Goal: Find contact information: Obtain details needed to contact an individual or organization

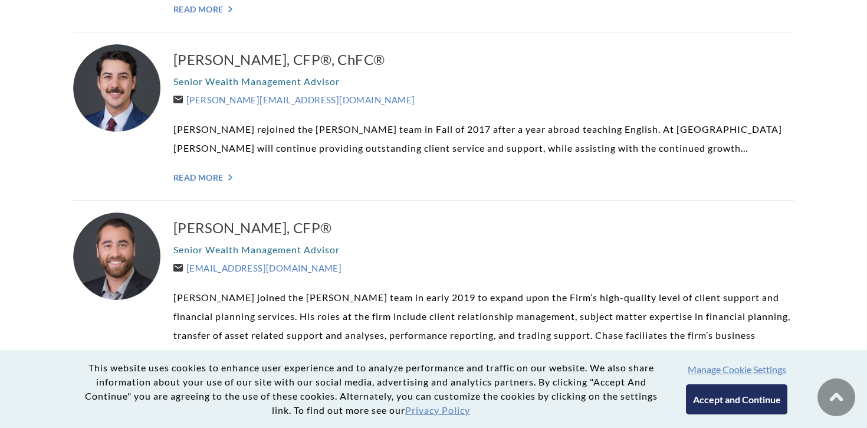
scroll to position [1216, 0]
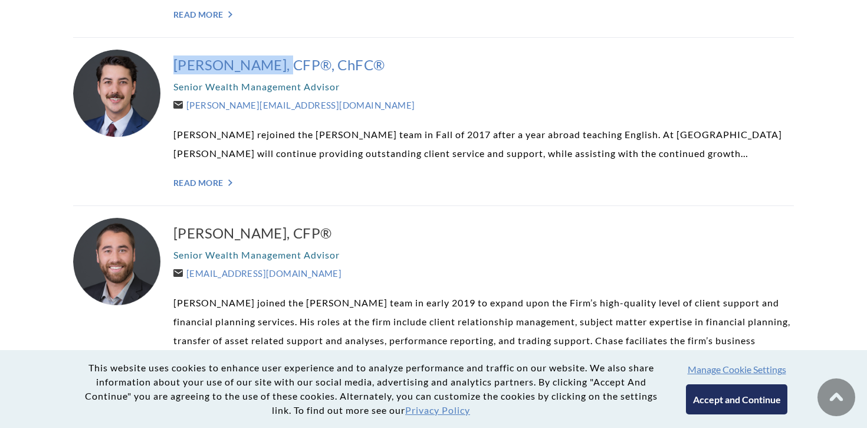
drag, startPoint x: 169, startPoint y: 68, endPoint x: 280, endPoint y: 60, distance: 111.8
click at [280, 60] on div "[PERSON_NAME], CFP®, ChFC® Senior Wealth Management Advisor [PERSON_NAME][EMAIL…" at bounding box center [433, 122] width 721 height 168
click at [272, 68] on h3 "[PERSON_NAME], CFP®, ChFC®" at bounding box center [483, 64] width 620 height 19
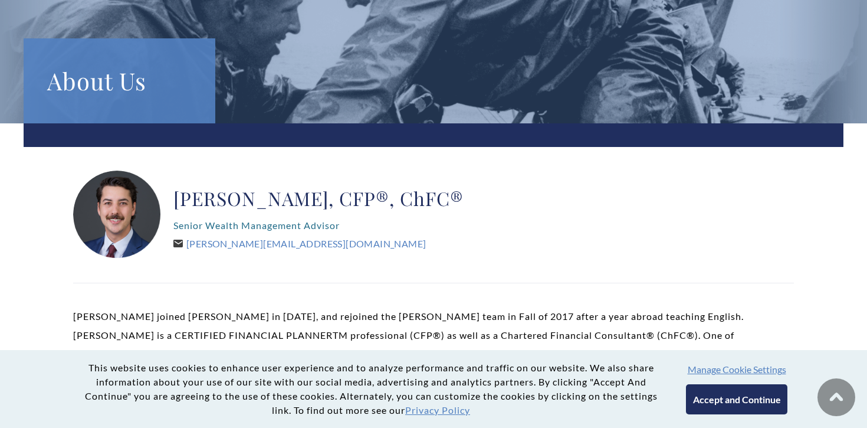
scroll to position [157, 0]
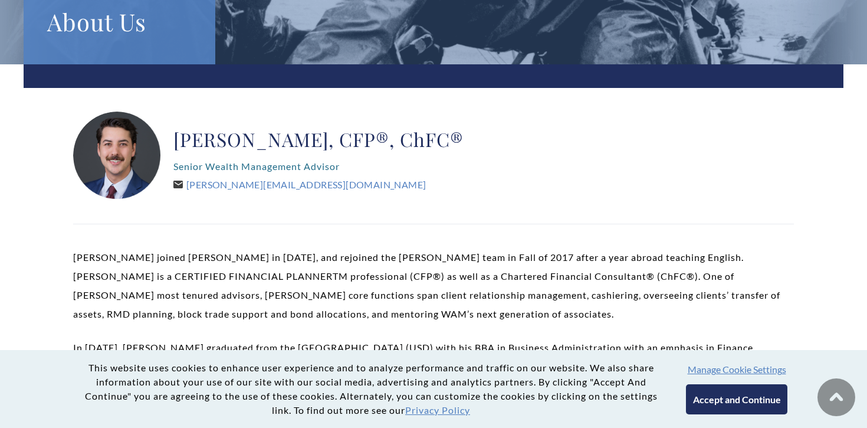
click at [214, 144] on h2 "[PERSON_NAME], CFP®, ChFC®" at bounding box center [318, 139] width 290 height 24
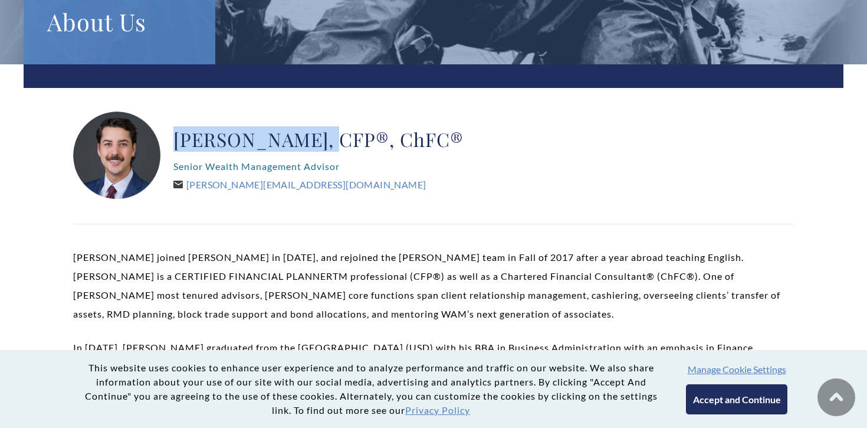
drag, startPoint x: 176, startPoint y: 142, endPoint x: 326, endPoint y: 143, distance: 149.8
click at [326, 143] on h2 "[PERSON_NAME], CFP®, ChFC®" at bounding box center [318, 139] width 290 height 24
copy h2 "[PERSON_NAME]"
click at [311, 137] on h2 "[PERSON_NAME], CFP®, ChFC®" at bounding box center [318, 139] width 290 height 24
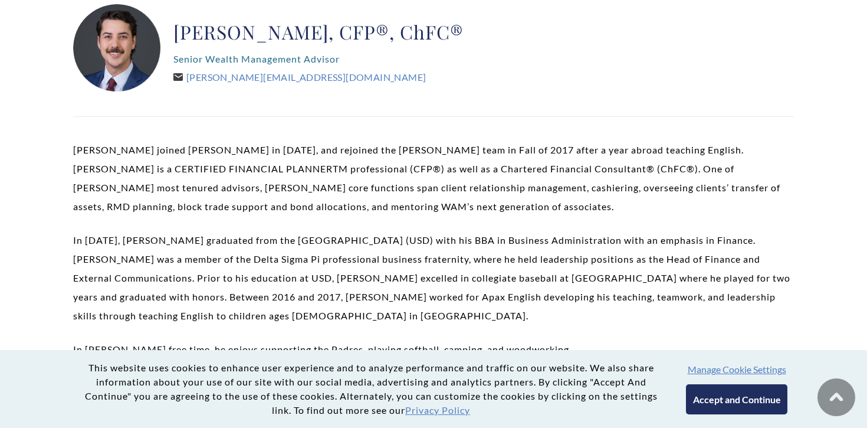
scroll to position [187, 0]
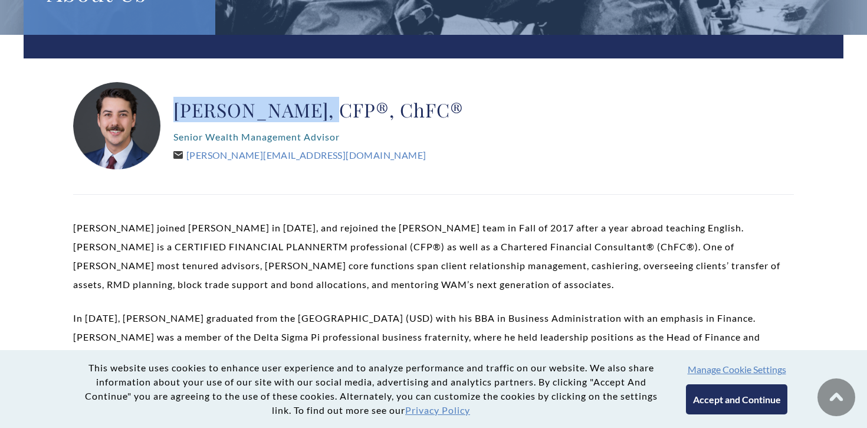
drag, startPoint x: 326, startPoint y: 116, endPoint x: 178, endPoint y: 116, distance: 147.5
click at [178, 116] on h2 "[PERSON_NAME], CFP®, ChFC®" at bounding box center [318, 110] width 290 height 24
copy h2 "[PERSON_NAME]"
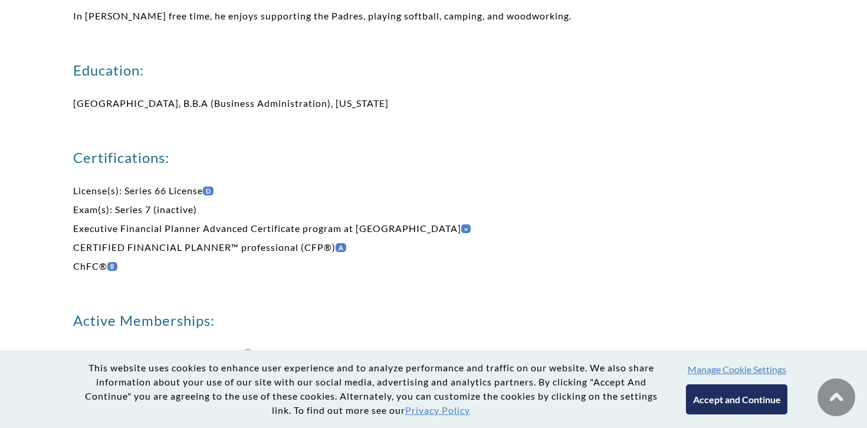
scroll to position [0, 0]
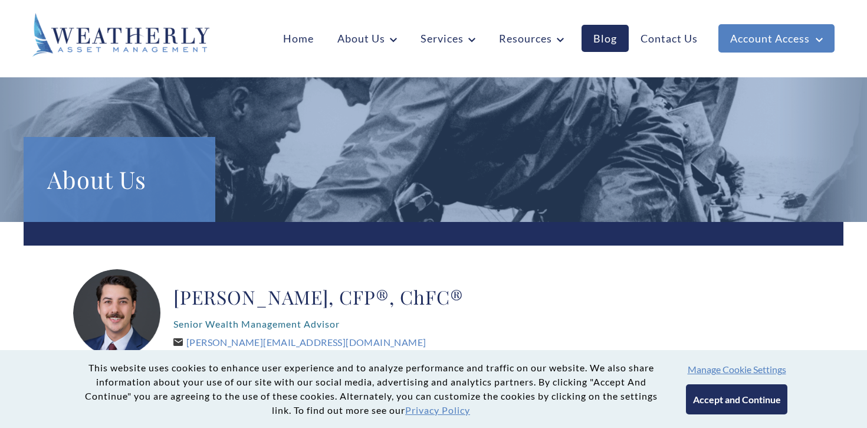
click at [394, 327] on p "Senior Wealth Management Advisor" at bounding box center [318, 323] width 290 height 19
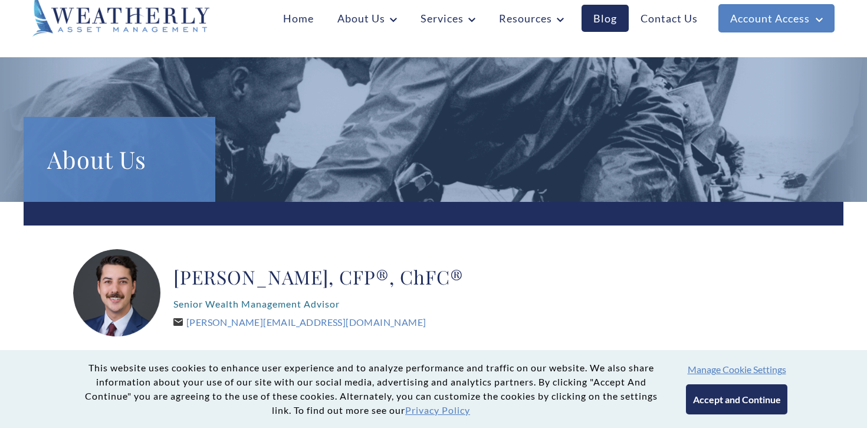
scroll to position [45, 0]
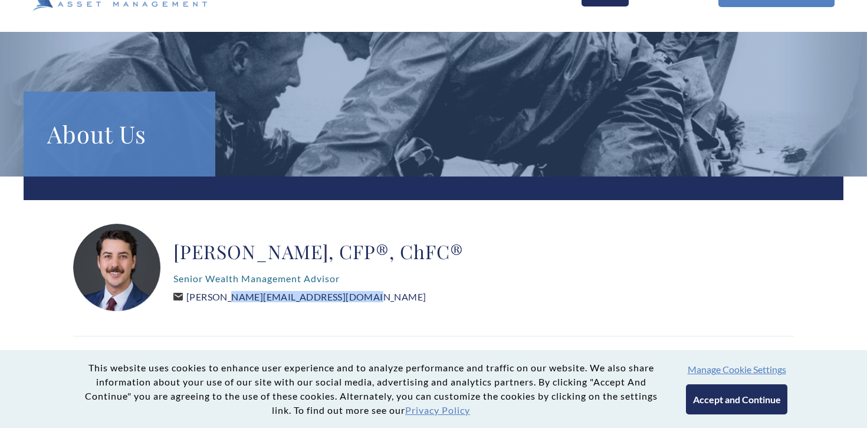
drag, startPoint x: 334, startPoint y: 299, endPoint x: 189, endPoint y: 301, distance: 145.1
click at [189, 301] on div "Ryan Richardson, CFP®, ChFC® Senior Wealth Management Advisor Ryan@WeatherlyAss…" at bounding box center [318, 268] width 290 height 88
copy link "[PERSON_NAME][EMAIL_ADDRESS][DOMAIN_NAME]"
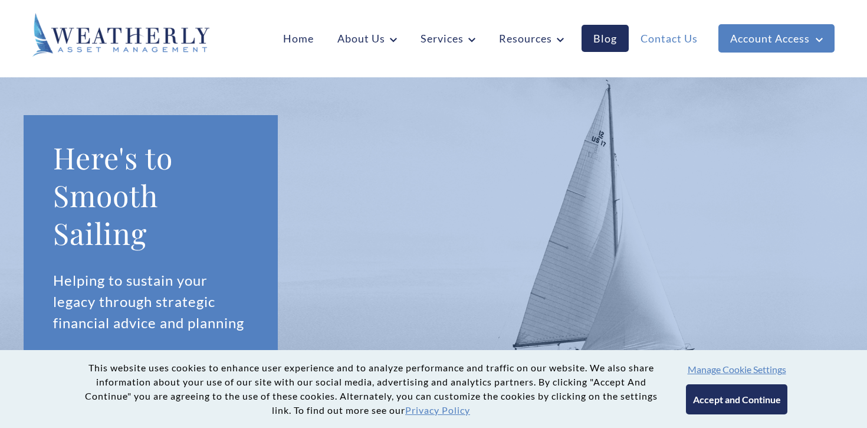
click at [669, 36] on link "Contact Us" at bounding box center [669, 38] width 81 height 27
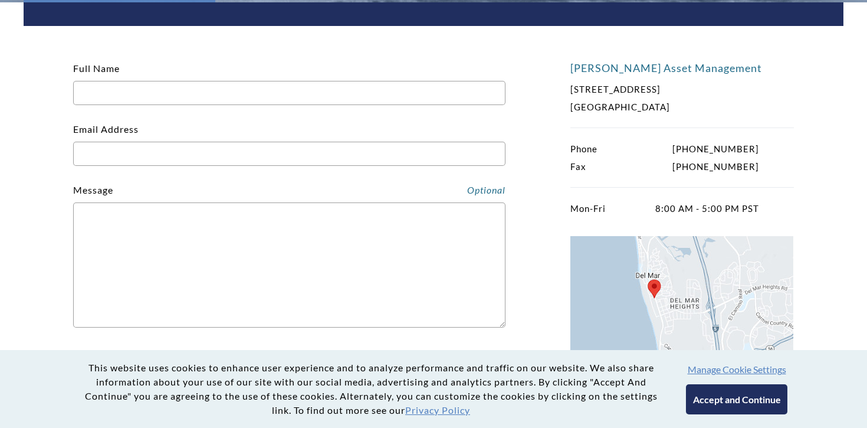
scroll to position [466, 0]
